Goal: Transaction & Acquisition: Purchase product/service

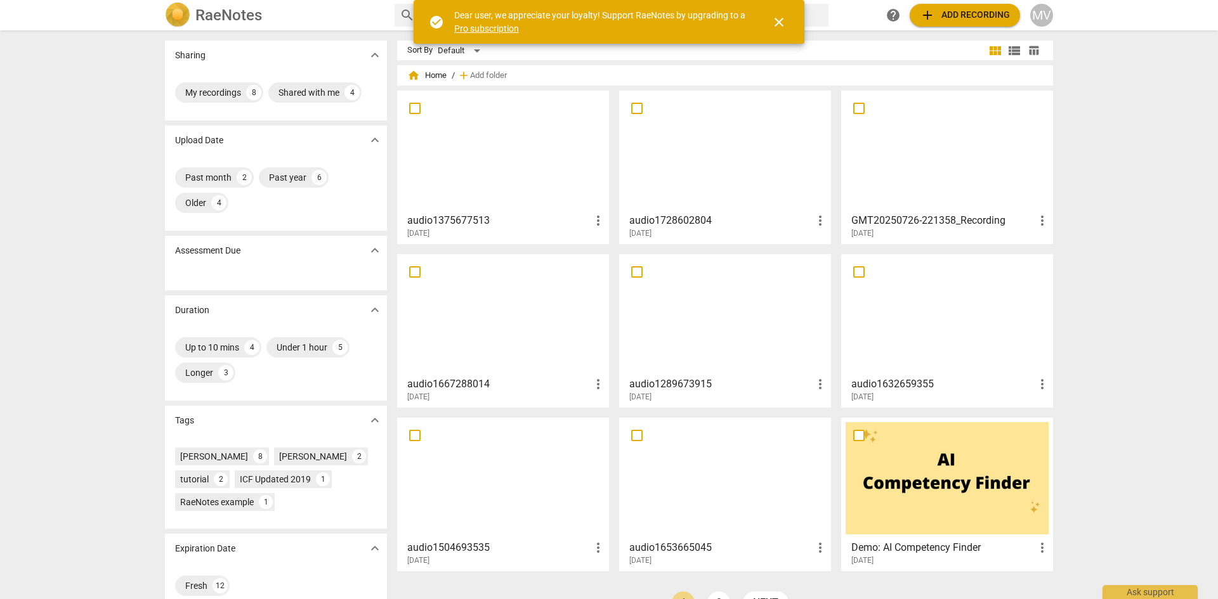
click at [781, 27] on span "close" at bounding box center [778, 22] width 15 height 15
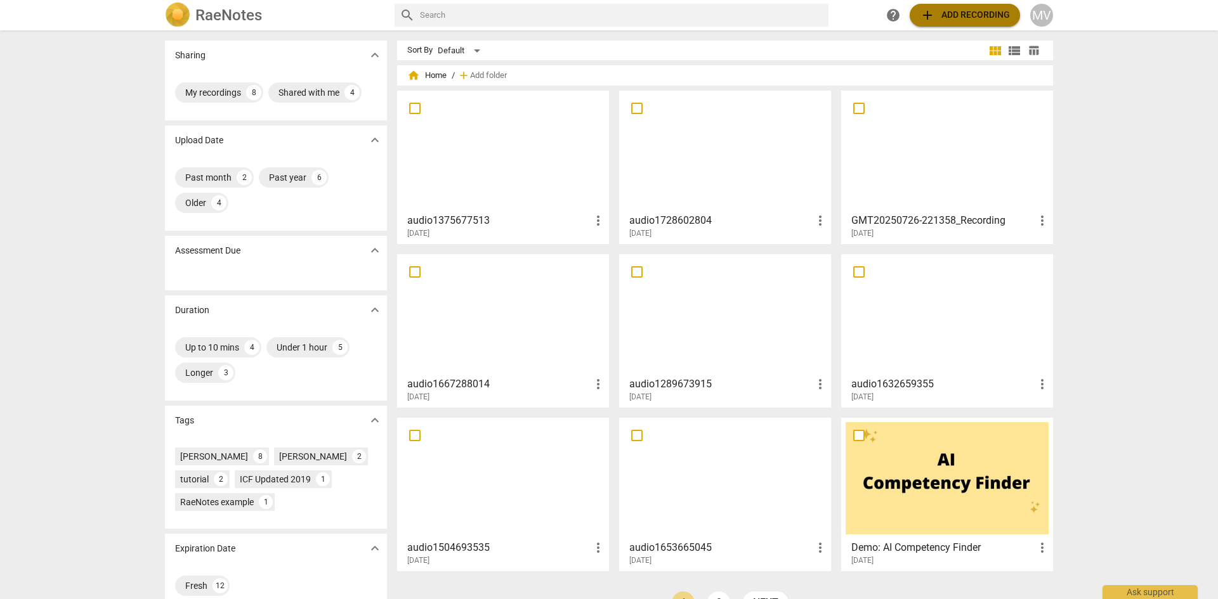
click at [962, 11] on span "add Add recording" at bounding box center [965, 15] width 90 height 15
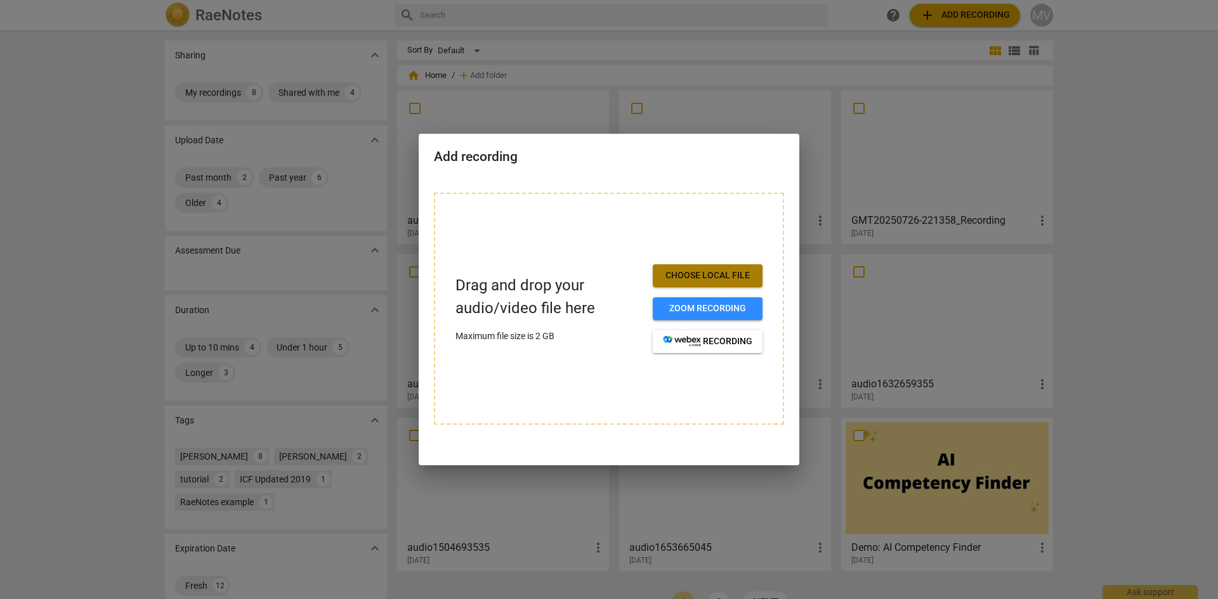
click at [706, 275] on span "Choose local file" at bounding box center [707, 276] width 89 height 13
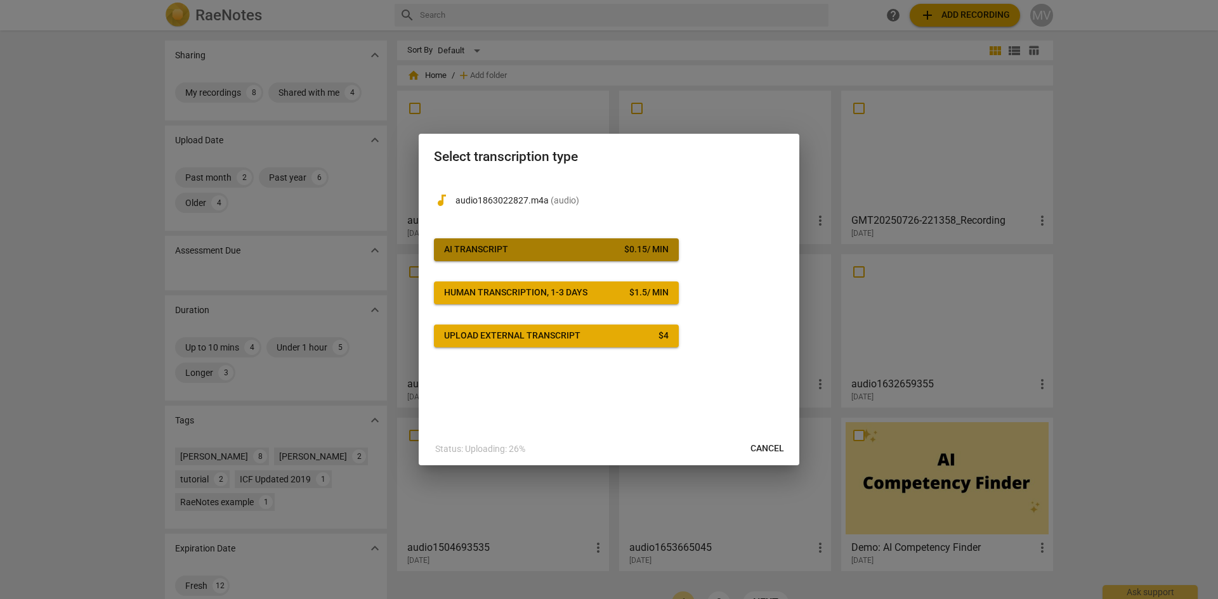
click at [570, 249] on span "AI Transcript $ 0.15 / min" at bounding box center [556, 250] width 225 height 13
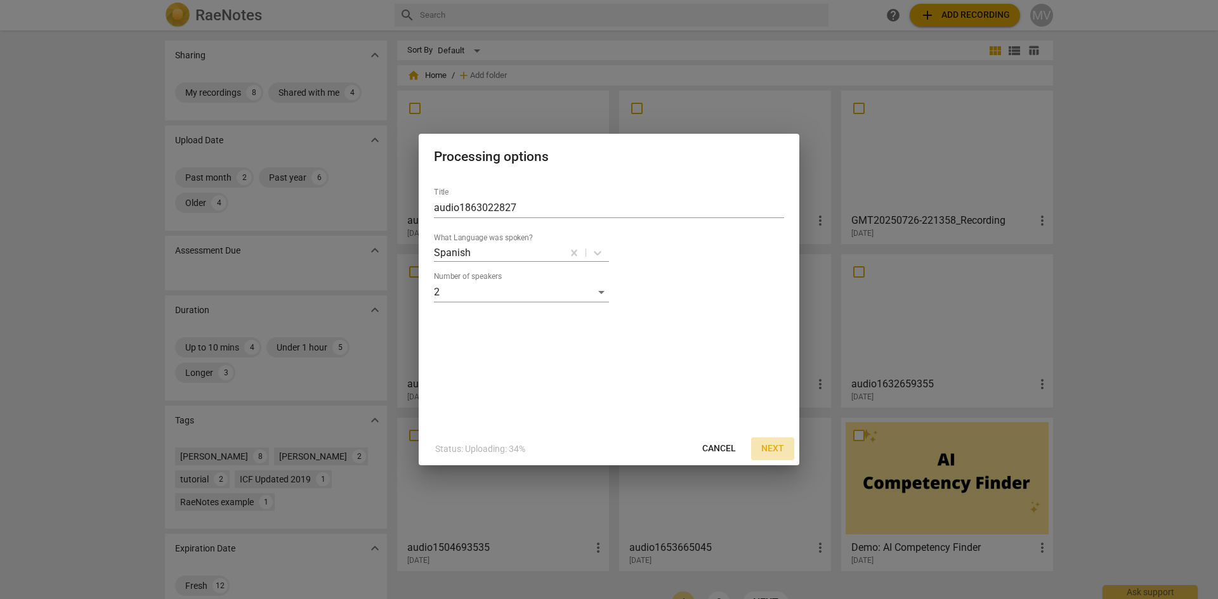
click at [774, 446] on span "Next" at bounding box center [772, 449] width 23 height 13
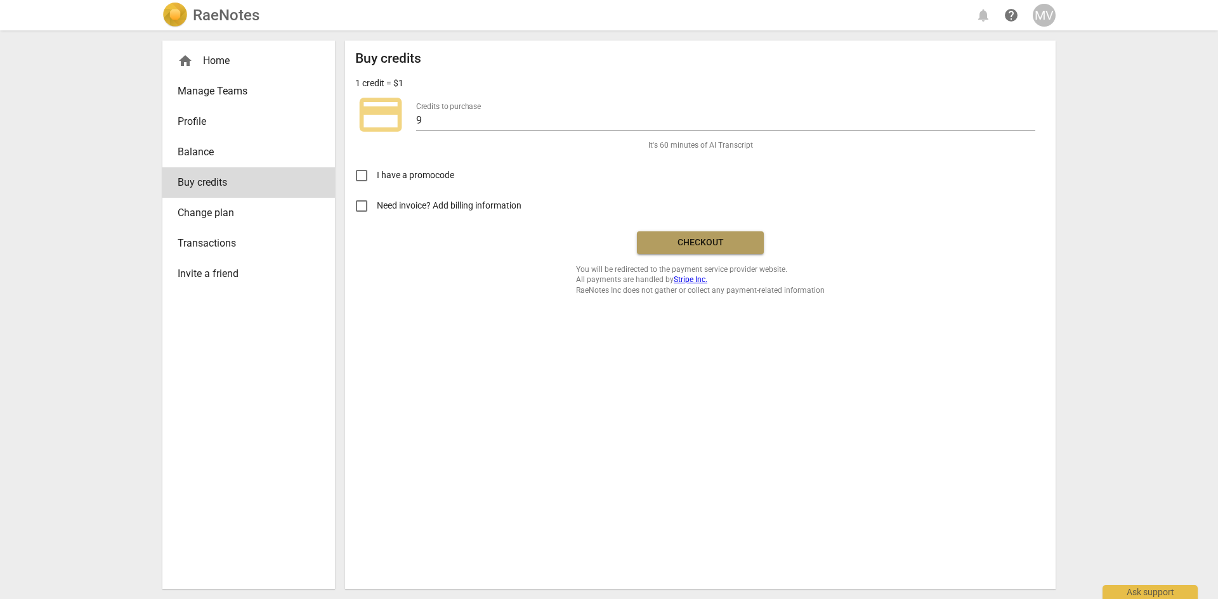
click at [693, 243] on span "Checkout" at bounding box center [700, 243] width 107 height 13
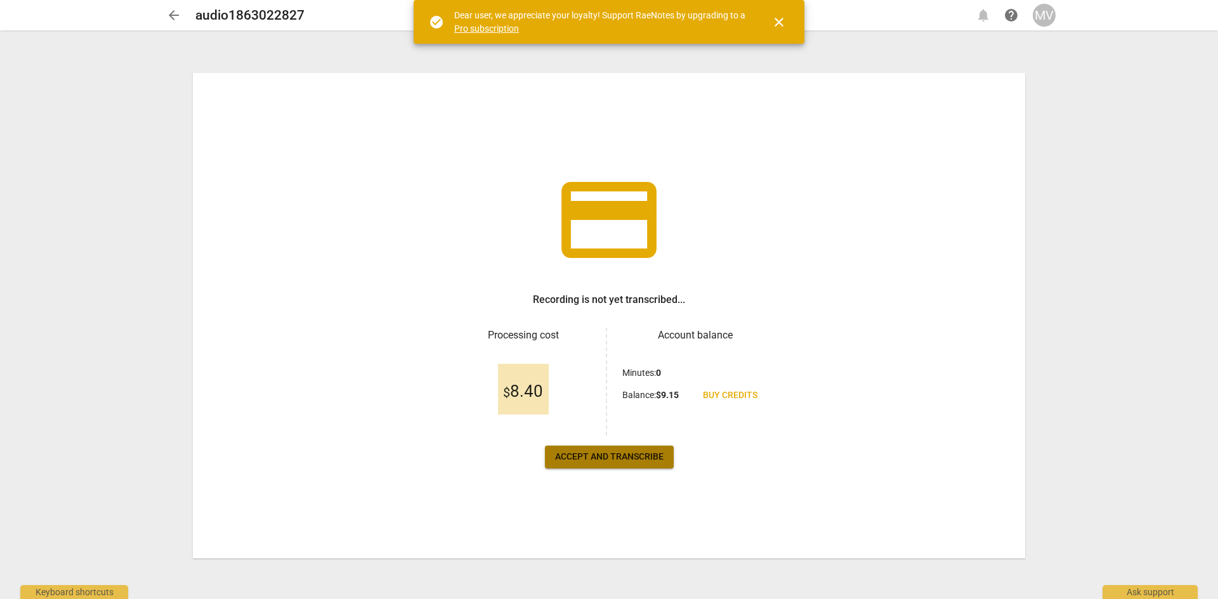
click at [616, 463] on span "Accept and transcribe" at bounding box center [609, 457] width 108 height 13
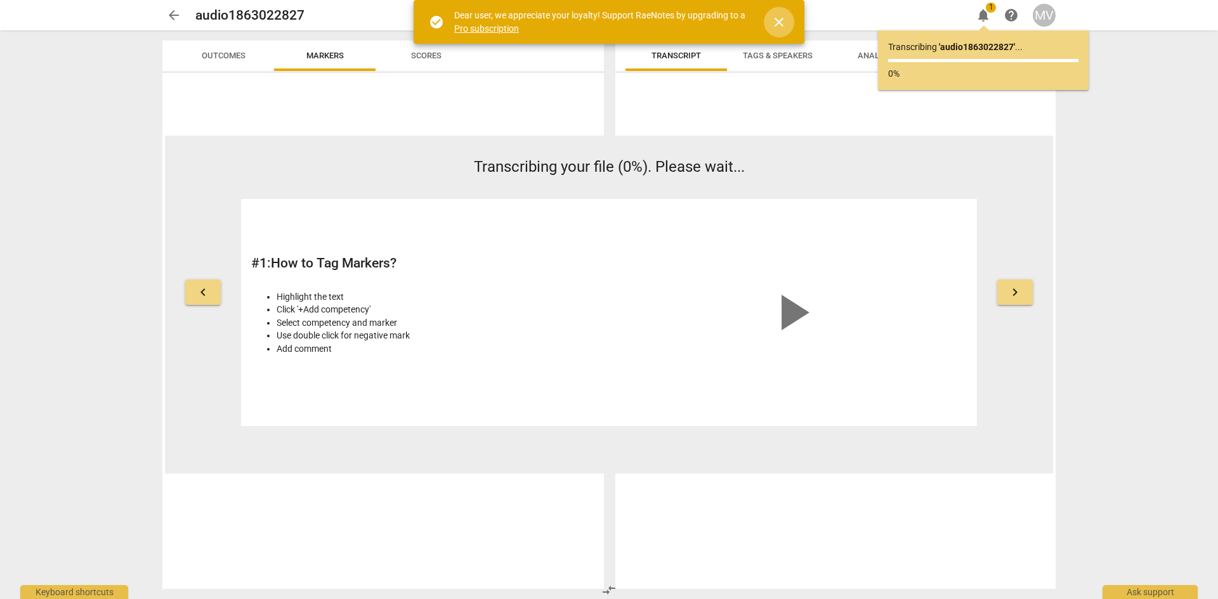
click at [781, 25] on span "close" at bounding box center [778, 22] width 15 height 15
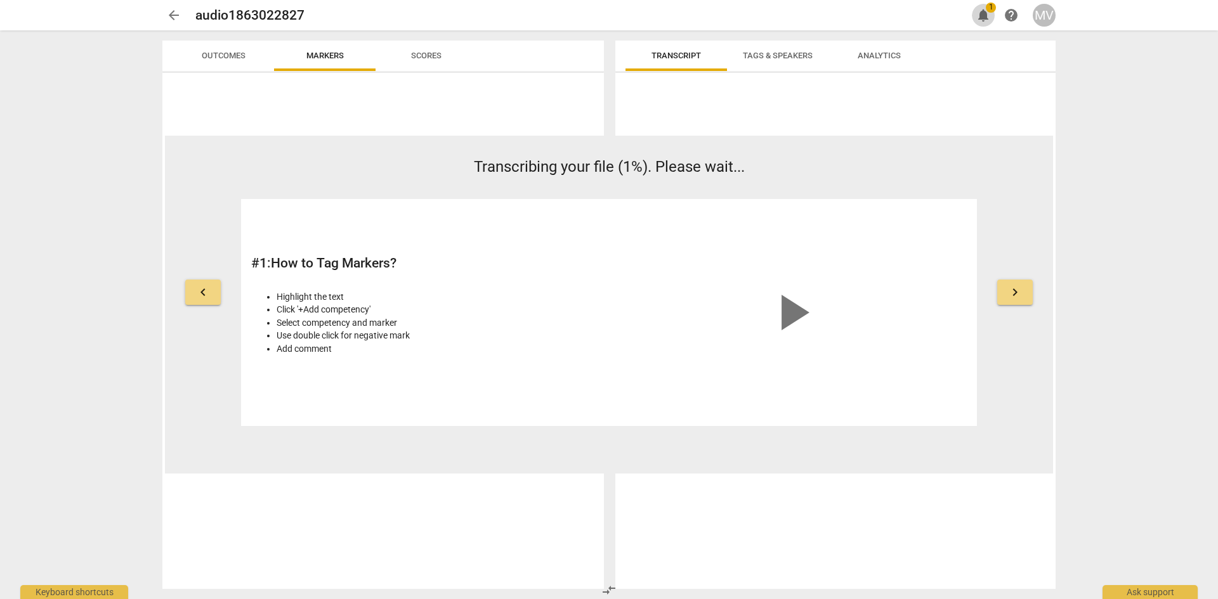
click at [987, 10] on span "1" at bounding box center [991, 8] width 10 height 10
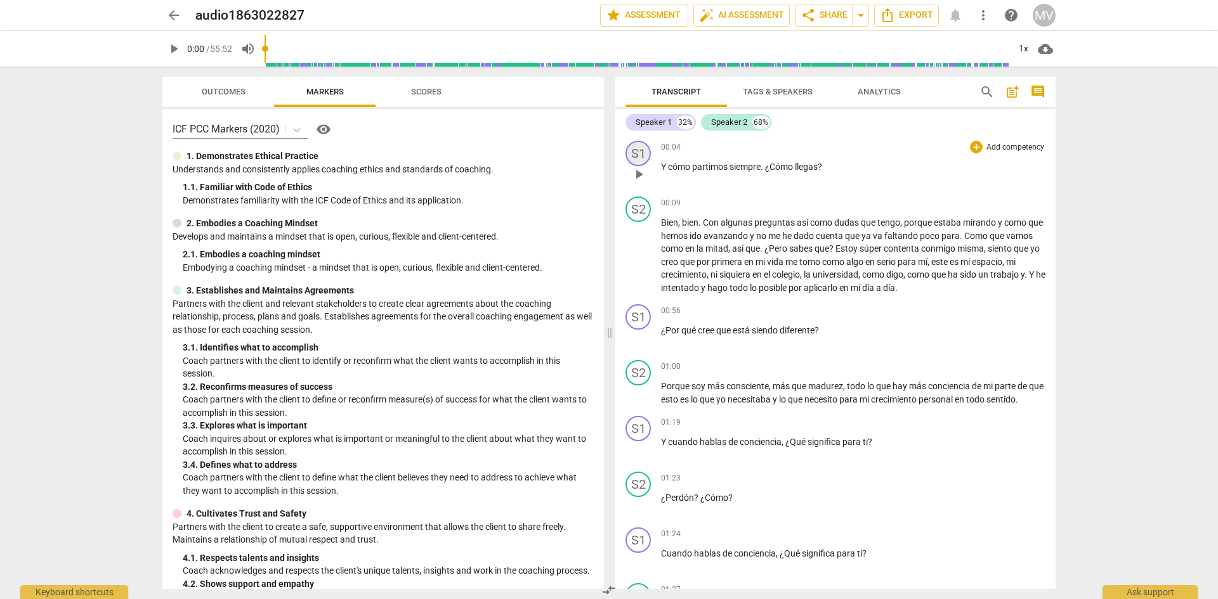
click at [639, 152] on div "S1" at bounding box center [637, 153] width 25 height 25
click at [686, 248] on link "Add or rename speakers" at bounding box center [685, 246] width 95 height 10
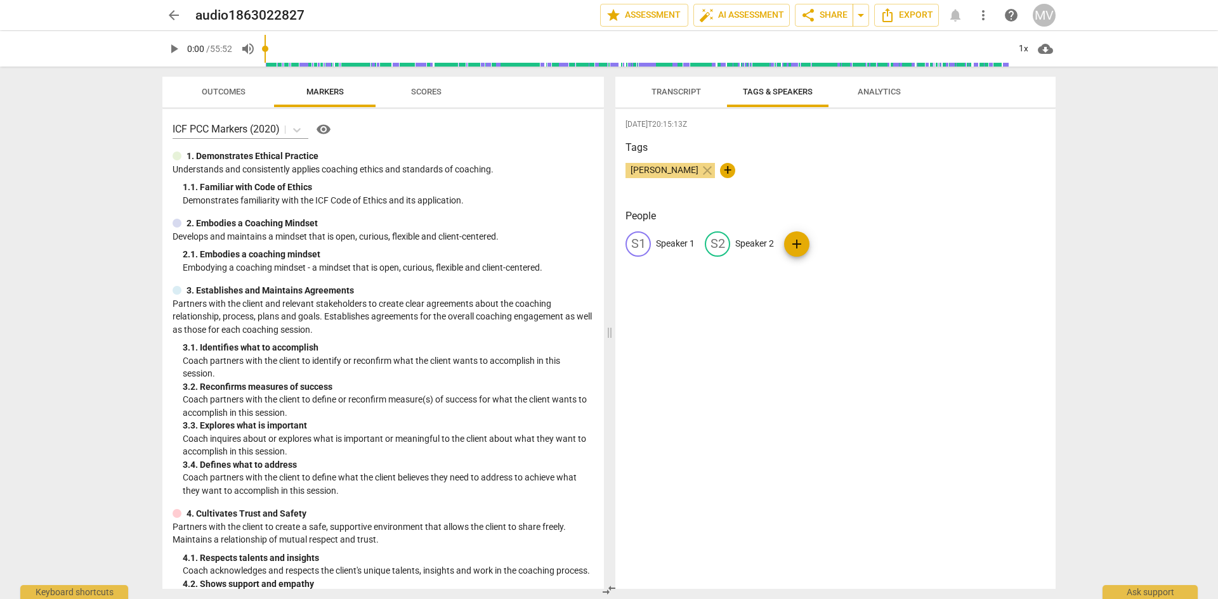
click at [638, 243] on div "S1" at bounding box center [637, 243] width 25 height 25
type input "[PERSON_NAME]"
click at [825, 247] on p "Speaker 2" at bounding box center [836, 243] width 39 height 13
type input "[PERSON_NAME]"
click at [864, 311] on div "2025-09-01T20:15:13Z Tags MaríaJosé Villalobos close + People MV MaríaJosé Vill…" at bounding box center [835, 349] width 440 height 480
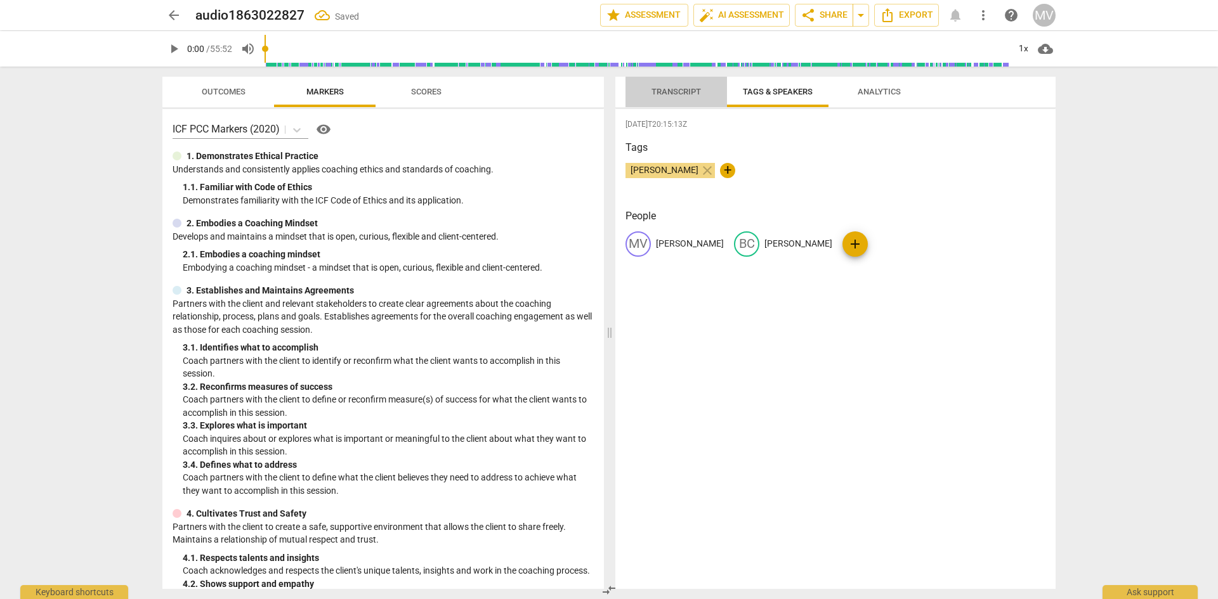
click at [689, 95] on span "Transcript" at bounding box center [675, 92] width 49 height 10
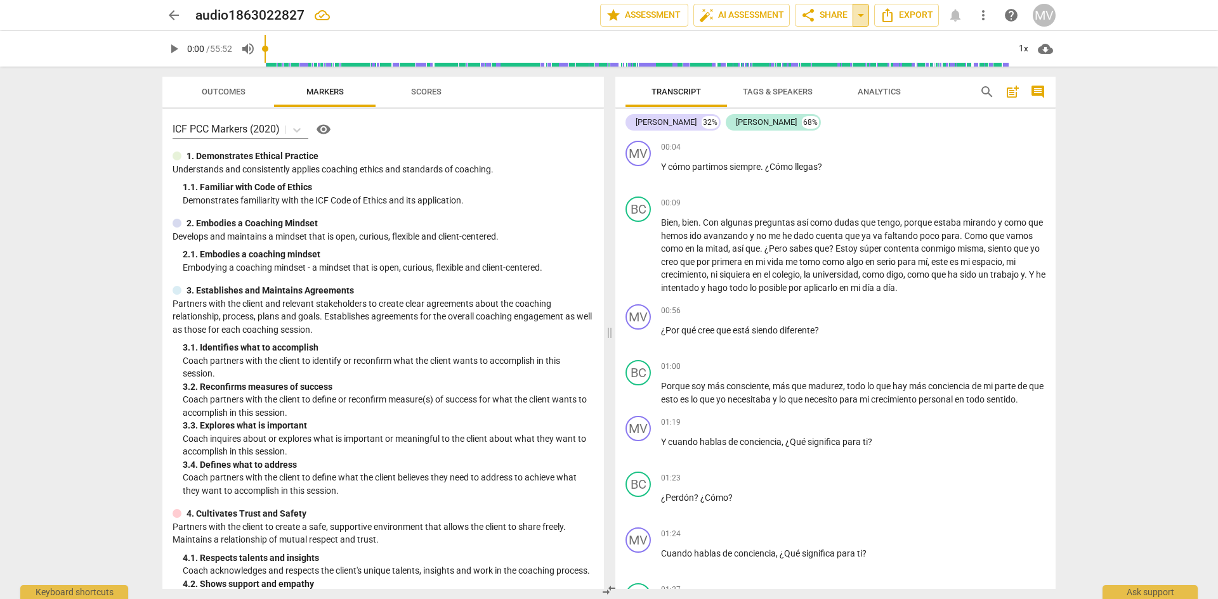
click at [861, 15] on span "arrow_drop_down" at bounding box center [860, 15] width 15 height 15
click at [838, 16] on span "share Share" at bounding box center [823, 15] width 47 height 15
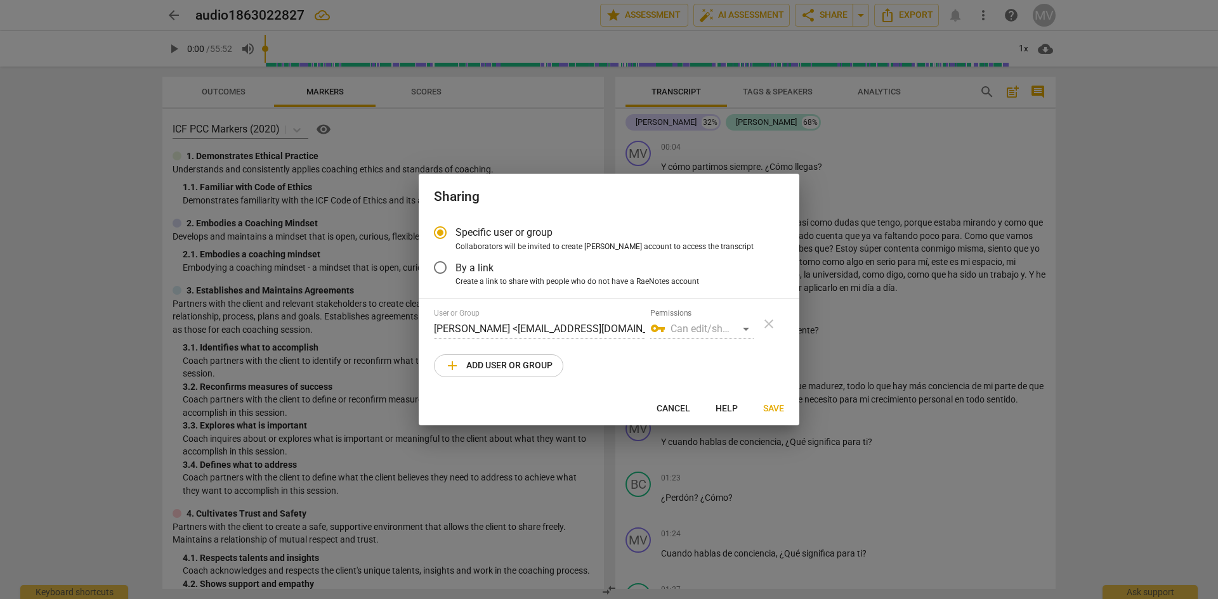
click at [510, 366] on span "add Add user or group" at bounding box center [499, 365] width 108 height 15
radio input "false"
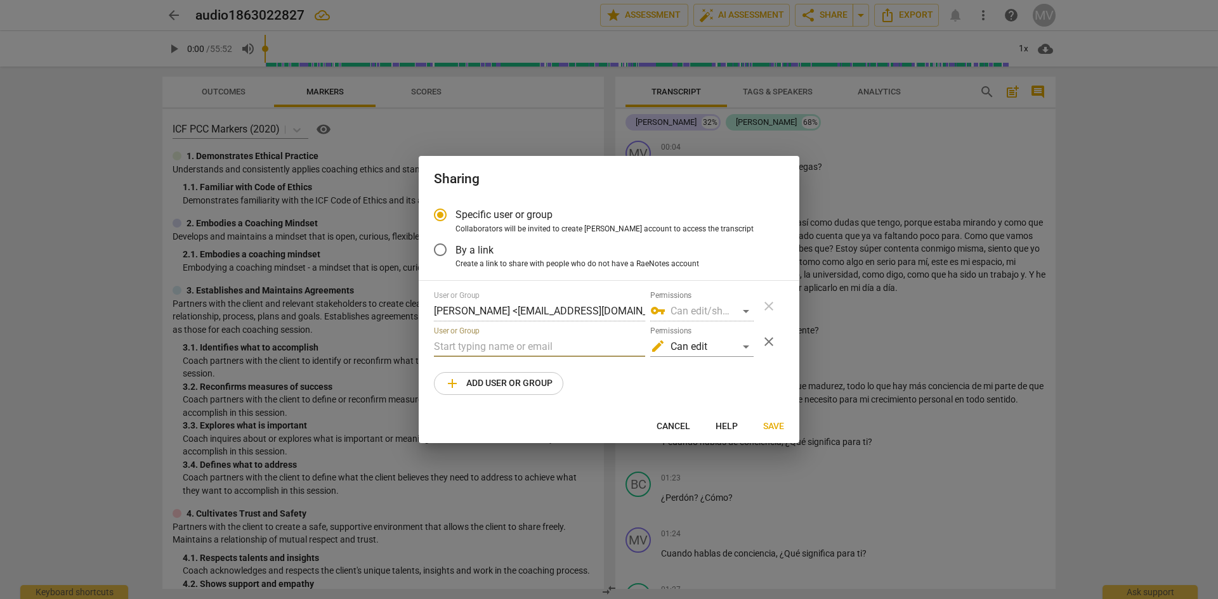
click at [497, 349] on input "text" at bounding box center [539, 347] width 211 height 20
type input "paola@cadvance"
click at [672, 421] on span "Cancel" at bounding box center [673, 426] width 34 height 13
radio input "false"
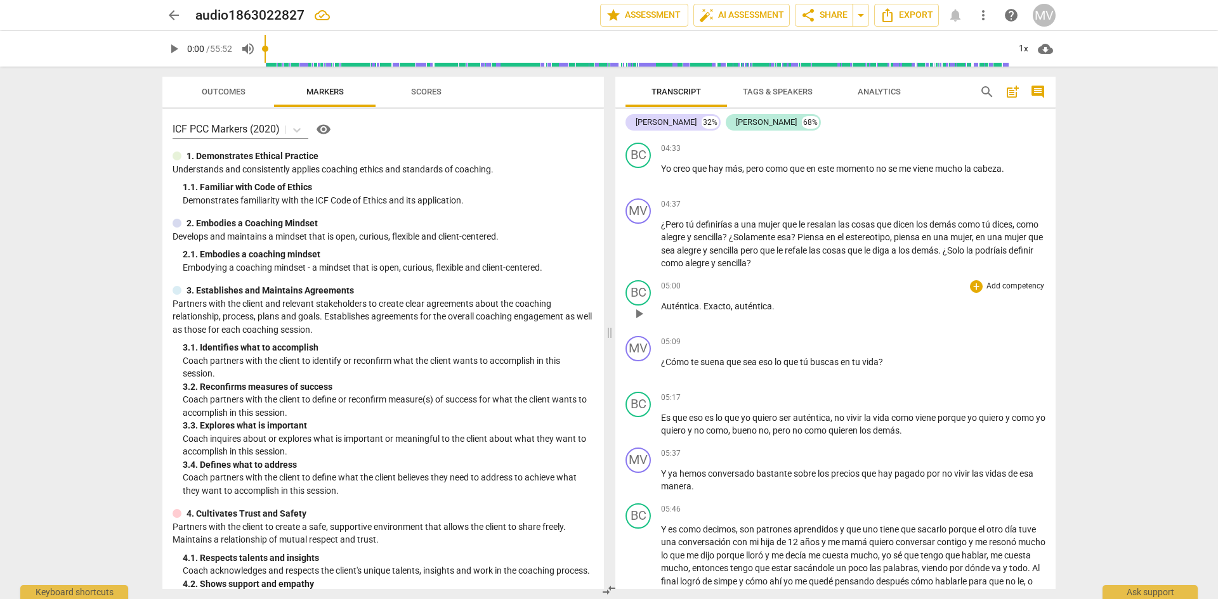
scroll to position [1065, 0]
click at [840, 21] on span "share Share" at bounding box center [823, 15] width 47 height 15
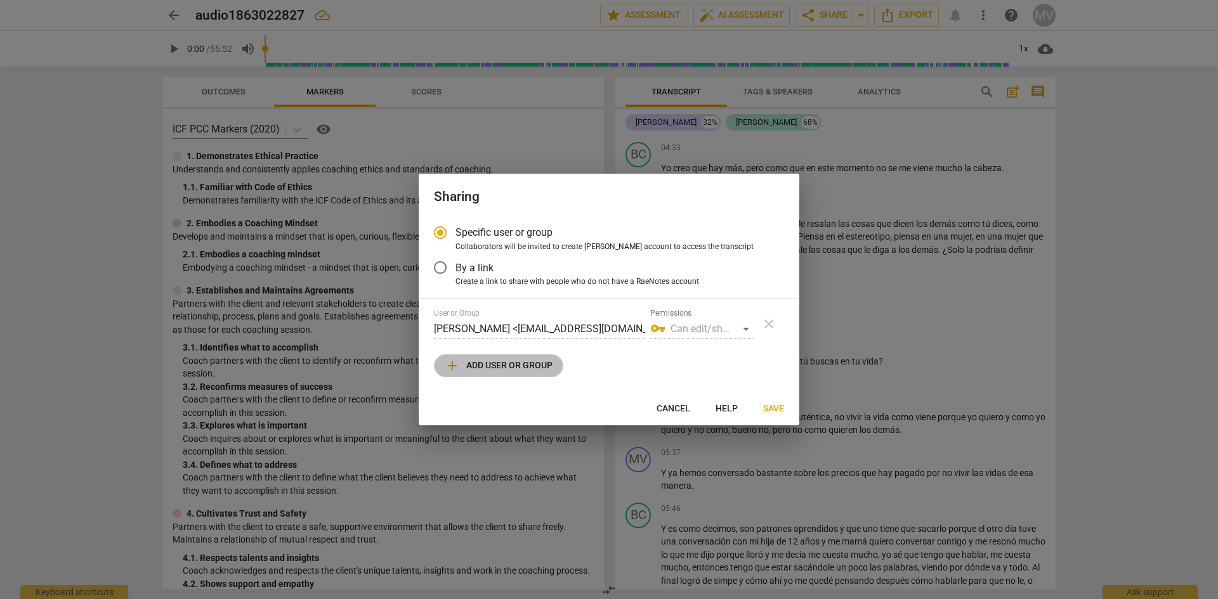
click at [526, 364] on span "add Add user or group" at bounding box center [499, 365] width 108 height 15
radio input "false"
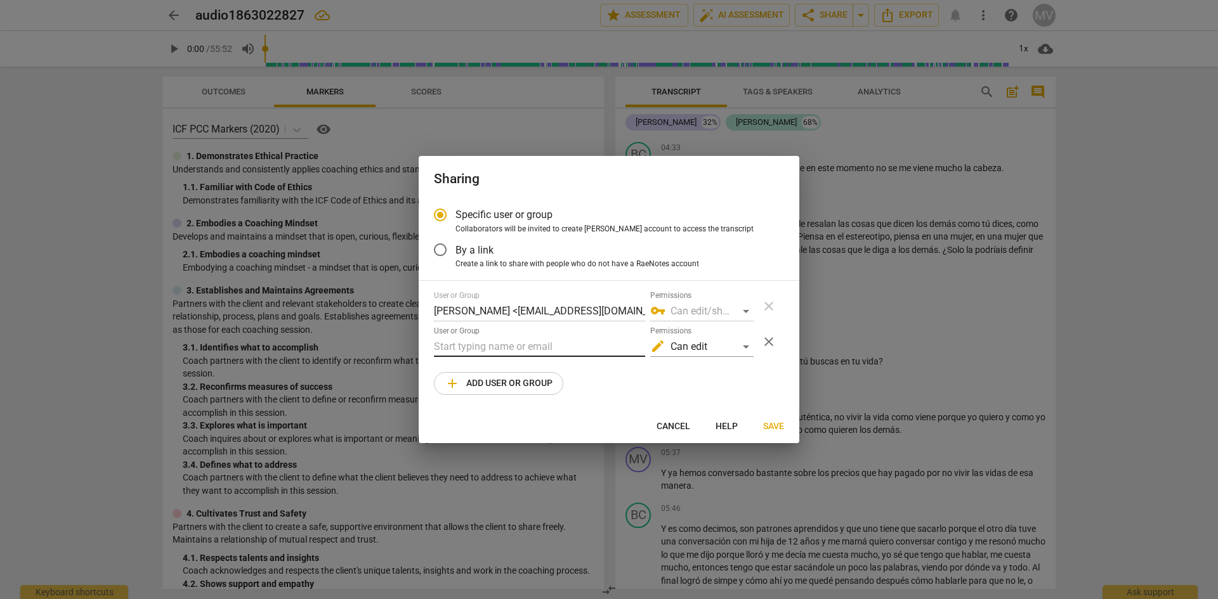
click at [512, 346] on input "text" at bounding box center [539, 347] width 211 height 20
type input "paola@cadvance.cl"
click at [772, 425] on span "Save" at bounding box center [773, 426] width 21 height 13
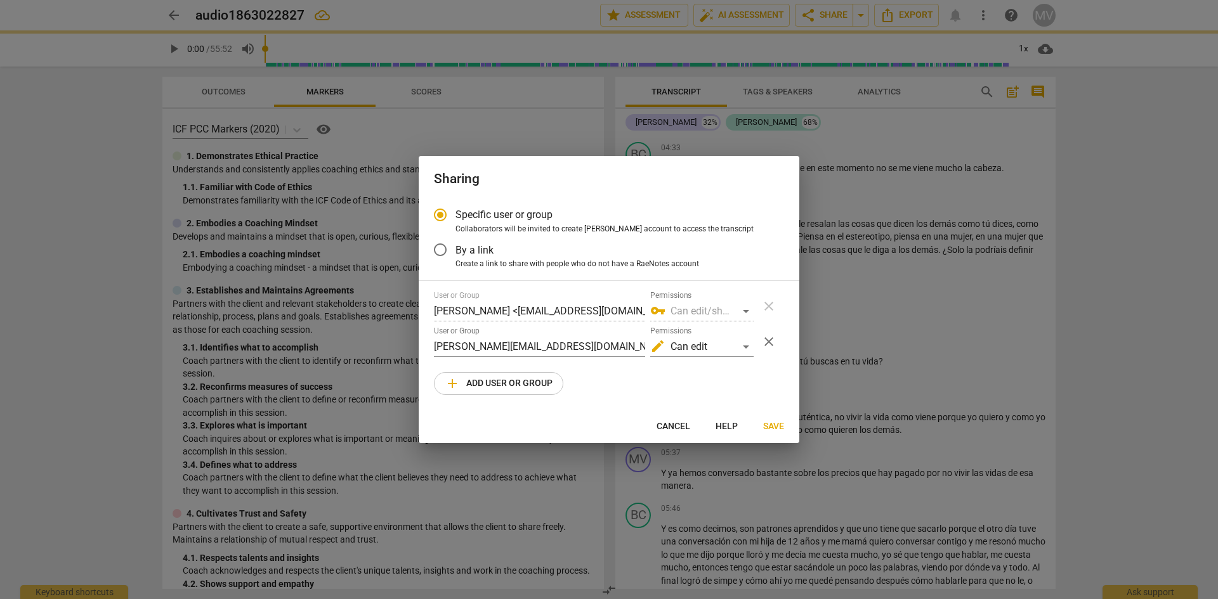
radio input "false"
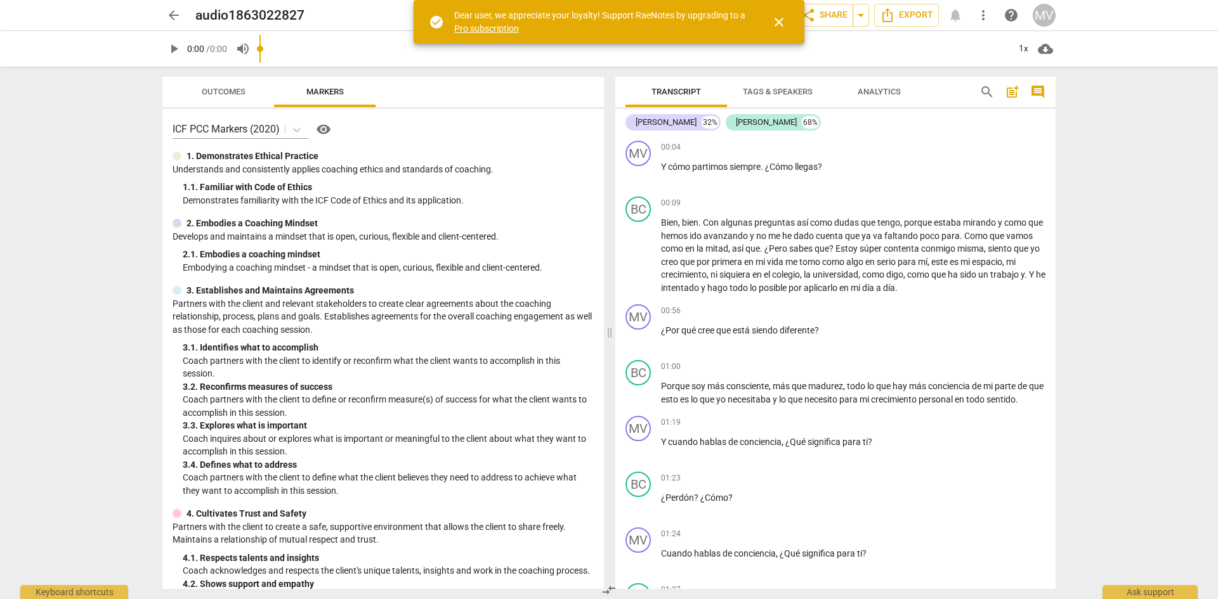
click at [778, 23] on span "close" at bounding box center [778, 22] width 15 height 15
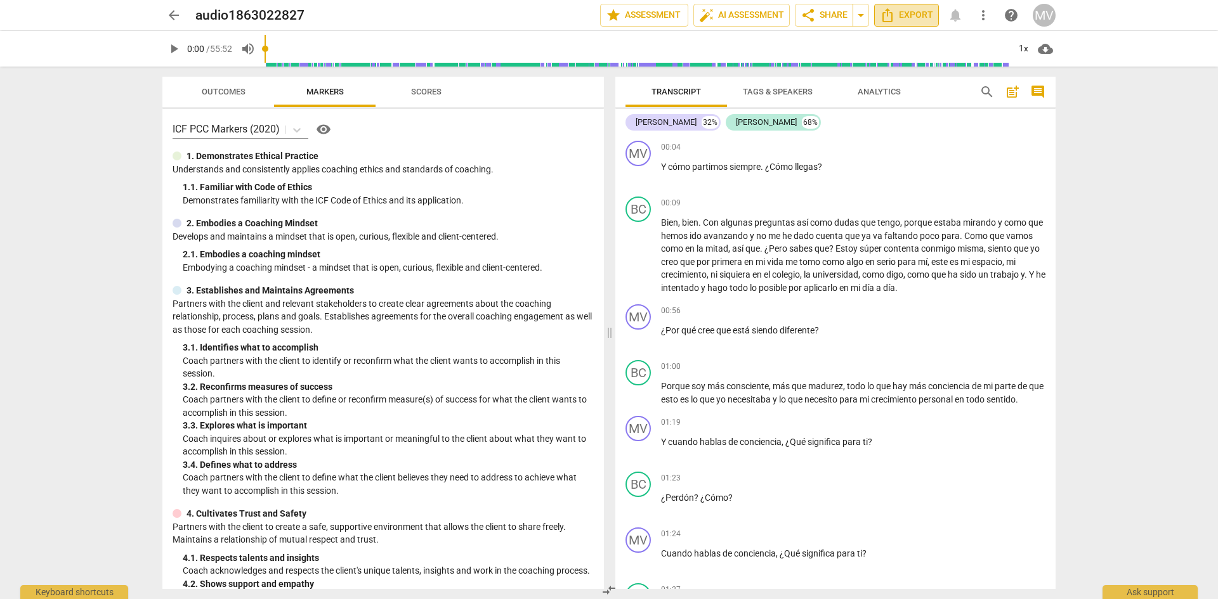
click at [901, 15] on span "Export" at bounding box center [906, 15] width 53 height 15
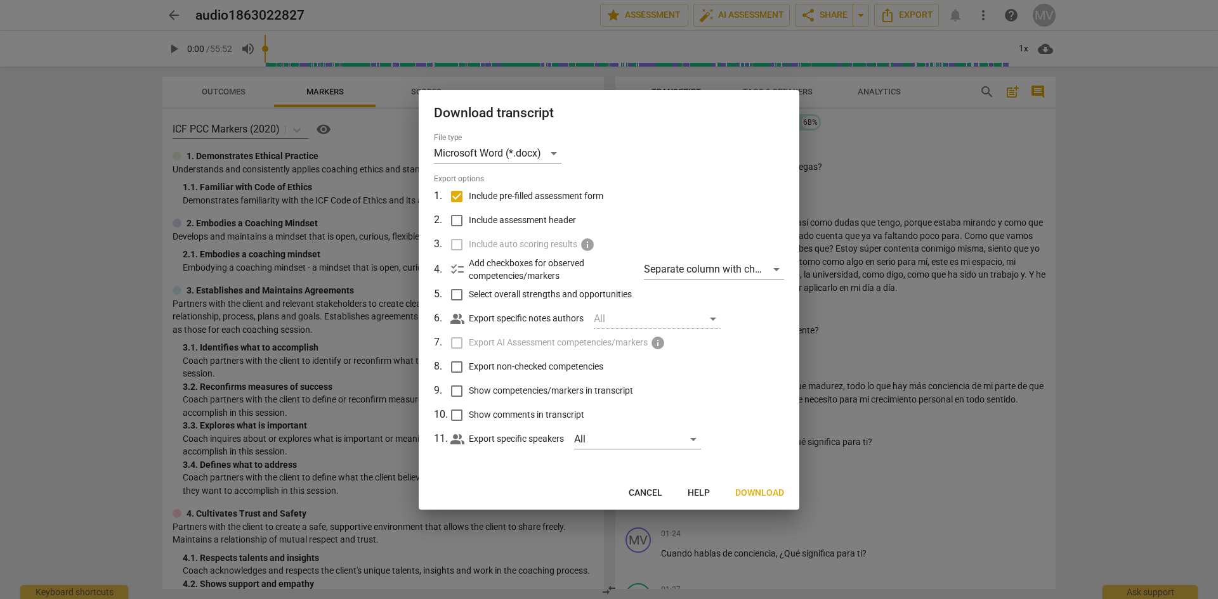
click at [757, 497] on span "Download" at bounding box center [759, 493] width 49 height 13
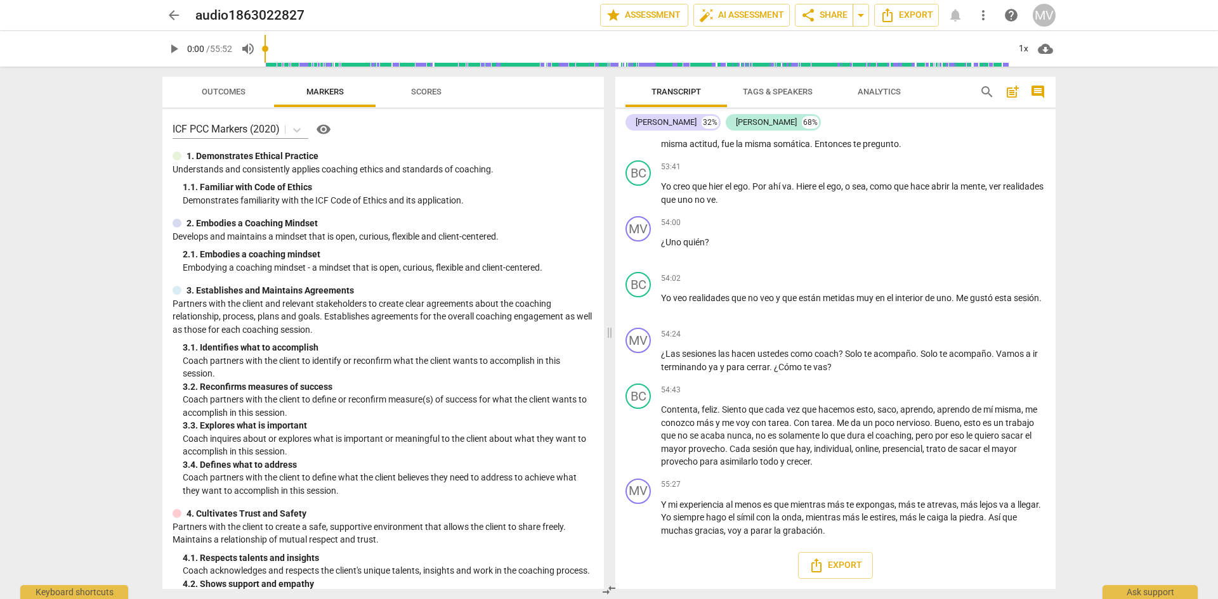
scroll to position [11494, 0]
